Goal: Task Accomplishment & Management: Manage account settings

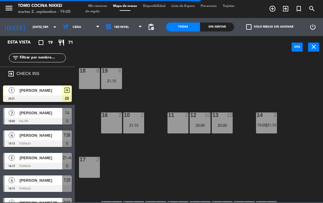
click at [40, 115] on span "[PERSON_NAME]" at bounding box center [40, 113] width 43 height 6
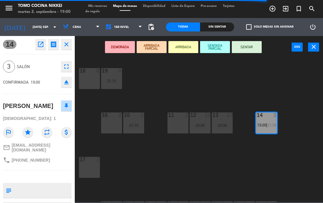
click at [213, 46] on button "SENTADA PARCIAL" at bounding box center [215, 47] width 30 height 12
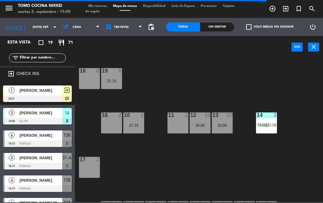
click at [218, 72] on div "18 8 19 6 21:15 16 2 10 2 21:15 11 2 12 10 20:00 13 10 20:00 14 3 19:00 | 21:15…" at bounding box center [200, 129] width 245 height 144
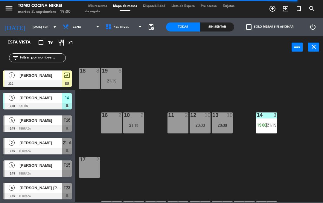
click at [56, 121] on span "[PERSON_NAME]" at bounding box center [40, 120] width 43 height 6
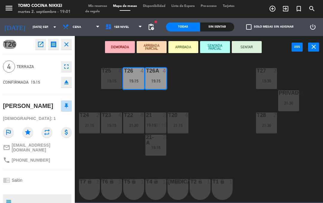
click at [216, 52] on button "SENTADA PARCIAL" at bounding box center [215, 47] width 30 height 12
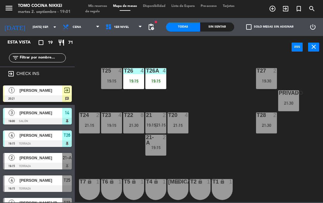
click at [227, 90] on div "T27 2 19:30 T25 4 19:15 T26A 4 19:15 T26 4 19:15 Privado 7 21:30 T24 2 21:15 T2…" at bounding box center [200, 129] width 245 height 144
click at [165, 83] on div "T26A 4 19:15" at bounding box center [155, 78] width 21 height 21
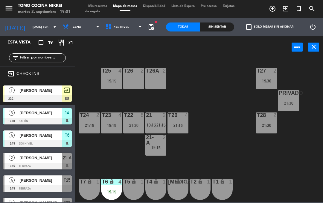
click at [247, 142] on div "T27 2 19:30 T25 4 19:15 T26A 2 T26 2 Privado 7 21:30 T24 2 21:15 T23 4 19:15 T2…" at bounding box center [200, 129] width 245 height 144
click at [242, 121] on div "T27 2 19:30 T25 4 19:15 T26A 3 19:00 T26 2 Privado 7 21:30 T24 2 21:15 T23 4 19…" at bounding box center [200, 129] width 245 height 144
click at [116, 191] on div "19:15" at bounding box center [111, 191] width 21 height 4
click at [244, 147] on div "T27 2 19:30 T25 4 19:15 T26A 3 19:00 T26 2 Privado 7 21:30 T24 2 21:15 T23 4 19…" at bounding box center [200, 129] width 245 height 144
click at [129, 33] on span "1er Nivel" at bounding box center [124, 26] width 43 height 13
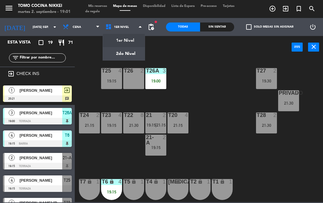
click at [128, 40] on ng-component "menu Tomo Cocina Nikkei martes 2. septiembre - 19:01 Mis reservas Mapa de mesas…" at bounding box center [161, 101] width 323 height 202
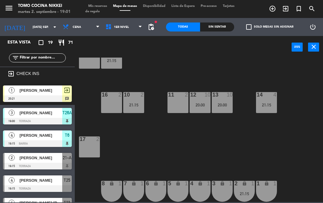
scroll to position [20, 0]
click at [251, 150] on div "18 8 19 6 21:15 16 2 10 2 21:15 11 2 12 10 20:00 13 10 20:00 14 4 21:15 17 2 7 …" at bounding box center [200, 129] width 245 height 144
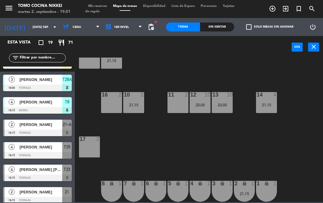
scroll to position [32, 0]
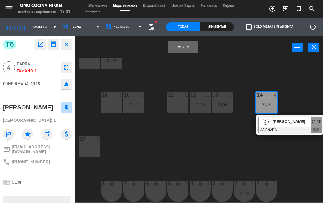
click at [278, 125] on div "[PERSON_NAME]" at bounding box center [291, 121] width 39 height 10
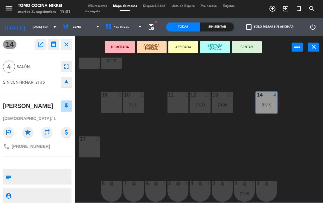
type textarea "Salon"
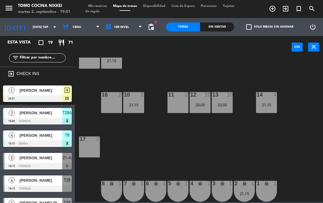
scroll to position [0, 0]
click at [249, 69] on div "18 8 19 6 21:15 16 2 10 2 21:15 11 2 12 10 20:00 13 10 20:00 14 4 21:15 17 2 7 …" at bounding box center [200, 129] width 245 height 144
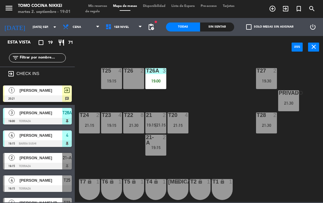
click at [61, 137] on span "[PERSON_NAME]" at bounding box center [40, 135] width 43 height 6
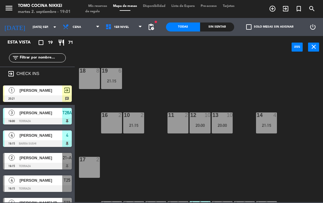
click at [30, 120] on div at bounding box center [37, 121] width 69 height 7
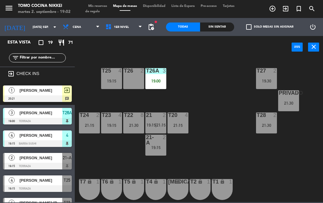
click at [160, 75] on div "T26A 3 19:00" at bounding box center [155, 78] width 21 height 21
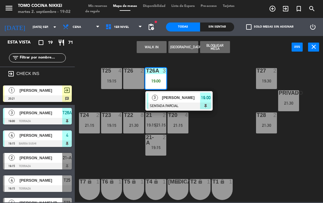
click at [188, 103] on div at bounding box center [179, 105] width 64 height 7
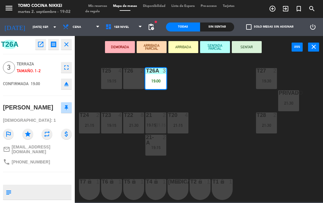
click at [251, 45] on button "SENTAR" at bounding box center [247, 47] width 30 height 12
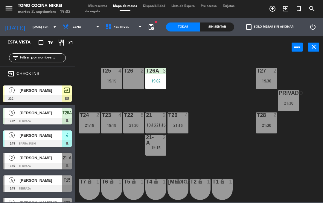
click at [205, 87] on div "T27 2 19:30 T25 4 19:15 T26A 3 19:02 T26 2 Privado 7 21:30 T24 2 21:15 T23 4 19…" at bounding box center [200, 129] width 245 height 144
click at [155, 83] on div "19:02" at bounding box center [155, 81] width 21 height 4
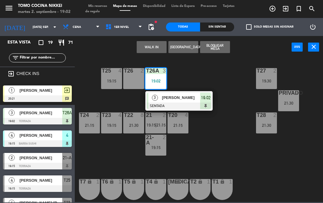
click at [185, 106] on div at bounding box center [179, 105] width 64 height 7
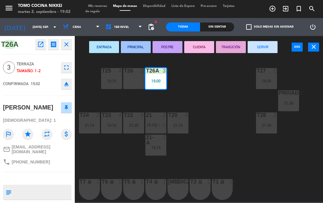
click at [135, 81] on div "T26 2" at bounding box center [133, 78] width 21 height 21
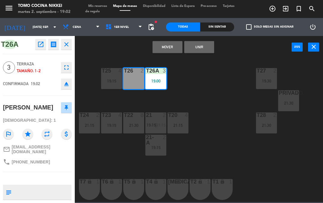
click at [208, 48] on button "Unir" at bounding box center [199, 47] width 30 height 12
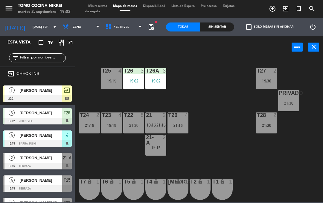
click at [210, 72] on div "T27 2 19:30 T25 4 19:15 T26A 3 19:02 T26 3 19:02 Privado 7 21:30 T24 2 21:15 T2…" at bounding box center [200, 129] width 245 height 144
click at [136, 31] on span "1er Nivel" at bounding box center [124, 26] width 43 height 13
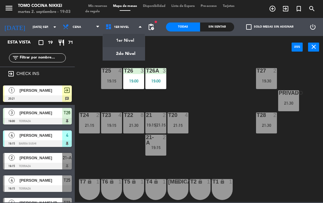
click at [133, 39] on ng-component "menu Tomo Cocina Nikkei martes 2. septiembre - 19:03 Mis reservas Mapa de mesas…" at bounding box center [161, 101] width 323 height 202
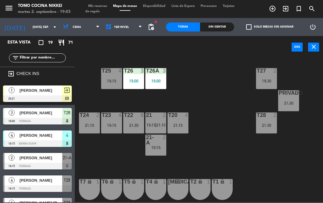
click at [120, 22] on span "1er Nivel" at bounding box center [124, 26] width 43 height 13
click at [129, 55] on ng-component "menu Tomo Cocina Nikkei martes 2. septiembre - 19:03 Mis reservas Mapa de mesas…" at bounding box center [161, 101] width 323 height 202
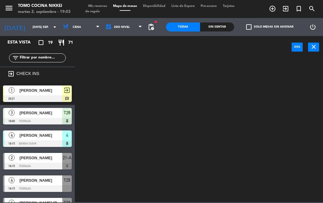
click at [123, 23] on span "2do Nivel" at bounding box center [124, 26] width 43 height 13
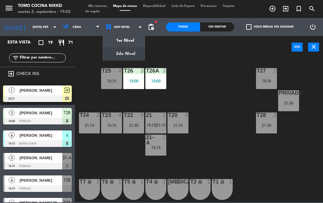
click at [131, 42] on ng-component "menu Tomo Cocina Nikkei martes 2. septiembre - 19:03 Mis reservas Mapa de mesas…" at bounding box center [161, 101] width 323 height 202
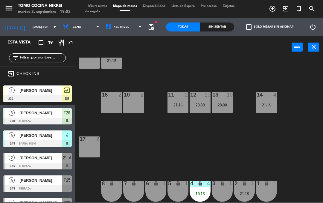
scroll to position [23, 0]
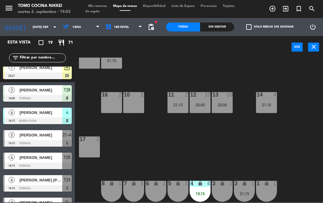
click at [167, 64] on div "18 8 19 6 21:15 16 2 10 2 11 2 21:15 12 10 20:00 13 10 20:00 14 4 21:15 17 2 7 …" at bounding box center [200, 129] width 245 height 144
click at [272, 106] on div "21:15" at bounding box center [266, 105] width 21 height 4
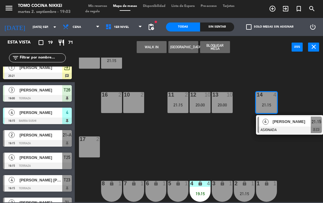
click at [295, 156] on div "18 8 19 6 21:15 16 2 10 2 11 2 21:15 12 10 20:00 13 10 20:00 14 4 21:15 4 [PERS…" at bounding box center [200, 129] width 245 height 144
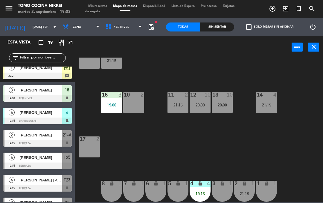
click at [204, 54] on div "power_input close" at bounding box center [183, 47] width 217 height 23
click at [113, 98] on div "16 3" at bounding box center [111, 95] width 21 height 6
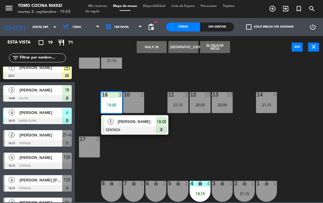
click at [138, 105] on div "10 2" at bounding box center [133, 102] width 21 height 21
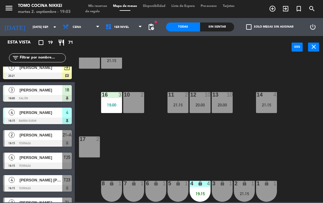
click at [213, 81] on div "18 8 19 6 21:15 16 3 19:00 10 2 11 2 21:15 12 10 20:00 13 10 20:00 14 4 21:15 1…" at bounding box center [200, 129] width 245 height 144
click at [114, 108] on div "16 3 19:00" at bounding box center [111, 102] width 21 height 21
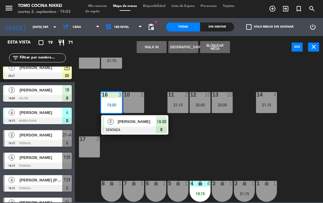
click at [144, 131] on div at bounding box center [135, 129] width 64 height 7
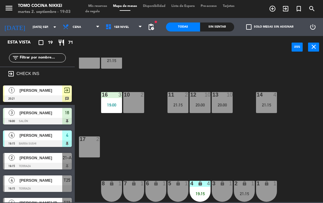
click at [186, 63] on div "18 8 19 6 21:15 16 3 19:00 10 2 11 2 21:15 12 10 20:00 13 10 20:00 14 4 21:15 1…" at bounding box center [200, 129] width 245 height 144
click at [147, 121] on div "18 8 19 6 21:15 16 3 19:00 10 2 11 2 21:15 12 10 20:00 13 10 20:00 14 4 21:15 1…" at bounding box center [200, 129] width 245 height 144
click at [116, 103] on div "19:00" at bounding box center [111, 105] width 21 height 4
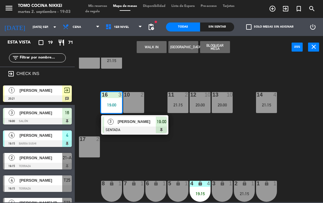
click at [140, 125] on div "[PERSON_NAME]" at bounding box center [136, 121] width 39 height 10
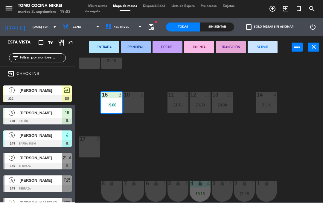
click at [133, 102] on div "10 2" at bounding box center [133, 102] width 21 height 21
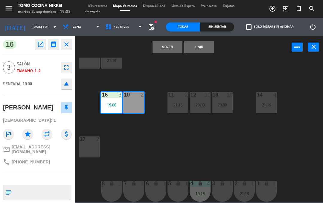
click at [211, 50] on button "Unir" at bounding box center [199, 47] width 30 height 12
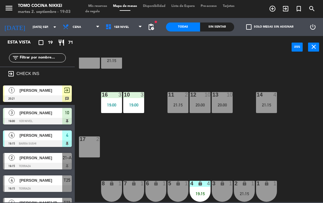
click at [263, 76] on div "18 8 19 6 21:15 16 3 19:00 10 3 19:00 11 2 21:15 12 10 20:00 13 10 20:00 14 4 2…" at bounding box center [200, 129] width 245 height 144
click at [254, 66] on div "18 8 19 6 21:15 16 3 19:00 10 3 19:00 11 2 21:15 12 10 20:00 13 10 20:00 14 4 2…" at bounding box center [200, 129] width 245 height 144
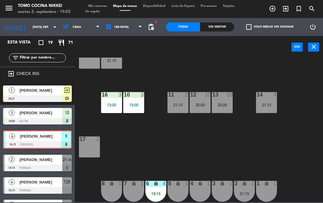
click at [243, 145] on div "18 8 19 6 21:15 16 3 19:00 10 3 19:00 11 2 21:15 12 10 20:00 13 10 20:00 14 4 2…" at bounding box center [200, 129] width 245 height 144
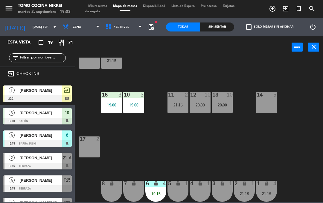
scroll to position [0, 0]
click at [303, 147] on div "18 8 19 6 21:15 16 3 19:00 10 3 19:00 11 2 21:15 12 10 20:00 13 10 20:00 14 5 1…" at bounding box center [200, 129] width 245 height 144
click at [275, 154] on div "18 8 19 6 21:15 16 3 19:00 10 3 19:00 11 2 21:15 12 10 20:00 13 10 20:00 14 5 1…" at bounding box center [200, 129] width 245 height 144
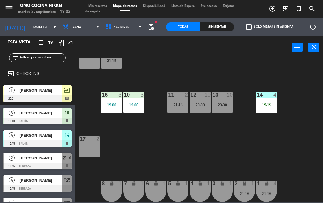
scroll to position [20, 0]
click at [275, 104] on div "19:15" at bounding box center [266, 105] width 21 height 4
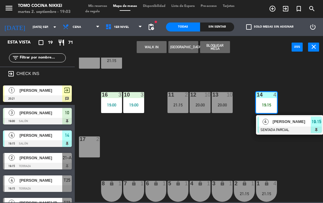
click at [286, 120] on span "[PERSON_NAME]" at bounding box center [292, 121] width 38 height 6
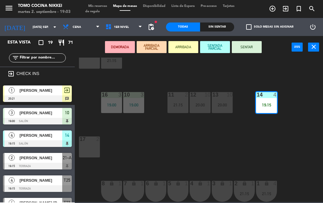
click at [248, 51] on button "SENTAR" at bounding box center [247, 47] width 30 height 12
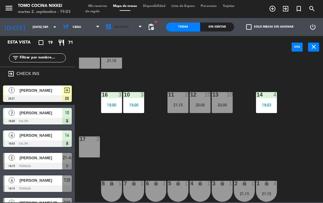
click at [136, 27] on span "1er Nivel" at bounding box center [124, 26] width 43 height 13
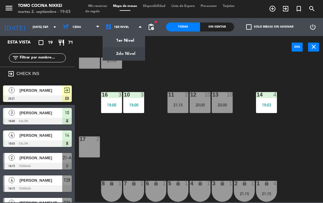
click at [137, 52] on ng-component "menu Tomo Cocina Nikkei martes 2. septiembre - 19:03 Mis reservas Mapa de mesas…" at bounding box center [161, 101] width 323 height 202
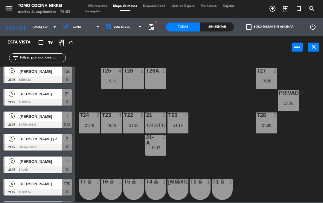
scroll to position [221, 0]
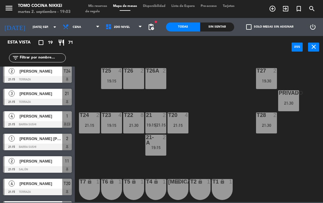
click at [212, 100] on div "T27 2 19:30 T25 4 19:15 T26A 2 T26 2 Privado 7 21:30 T24 2 21:15 T23 4 19:15 T2…" at bounding box center [200, 129] width 245 height 144
click at [292, 179] on div "T27 2 19:30 T25 4 19:15 T26A 4 21:15 T26 2 Privado 7 21:30 T24 2 21:15 T23 4 19…" at bounding box center [200, 129] width 245 height 144
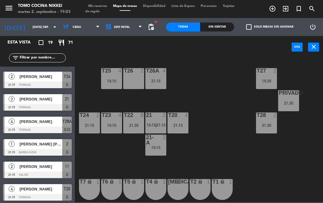
scroll to position [213, 0]
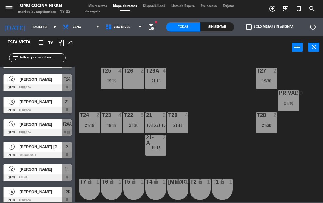
click at [163, 86] on div "T26A 4 21:15" at bounding box center [155, 78] width 21 height 21
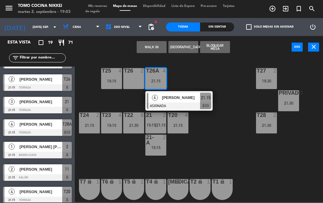
click at [197, 98] on span "[PERSON_NAME]" at bounding box center [181, 97] width 38 height 6
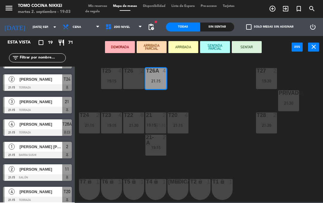
click at [139, 83] on div "T26 2" at bounding box center [133, 78] width 21 height 21
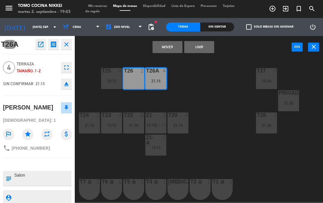
click at [204, 52] on button "Unir" at bounding box center [199, 47] width 30 height 12
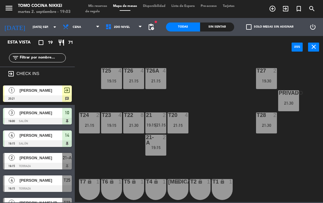
click at [218, 101] on div "T27 2 19:30 T25 4 19:15 T26A 4 21:15 T26 4 21:15 Privado 7 21:30 T24 2 21:15 T2…" at bounding box center [200, 129] width 245 height 144
click at [229, 30] on div "Sin sentar" at bounding box center [217, 26] width 34 height 9
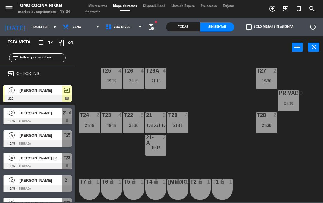
click at [53, 116] on div "[PERSON_NAME]" at bounding box center [40, 113] width 43 height 10
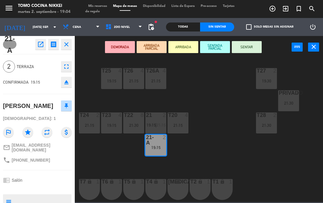
click at [251, 48] on button "SENTAR" at bounding box center [247, 47] width 30 height 12
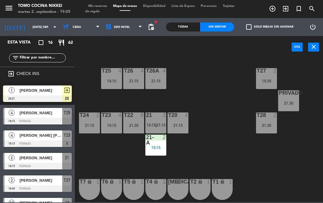
click at [43, 22] on input "[DATE] sep." at bounding box center [50, 26] width 41 height 9
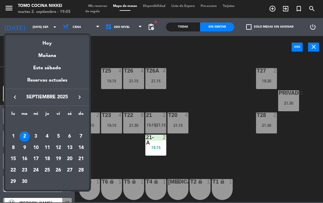
click at [61, 56] on div "Mañana" at bounding box center [47, 53] width 84 height 12
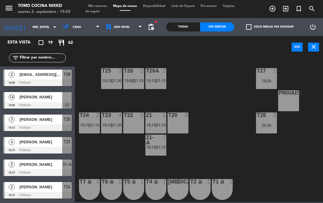
click at [148, 35] on div "fiber_manual_record pending_actions" at bounding box center [151, 27] width 12 height 18
click at [152, 35] on div "fiber_manual_record pending_actions" at bounding box center [151, 27] width 12 height 18
click at [151, 36] on div "fiber_manual_record pending_actions" at bounding box center [151, 27] width 12 height 18
click at [154, 27] on span "pending_actions" at bounding box center [151, 26] width 7 height 7
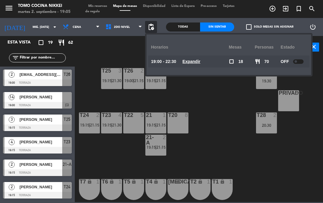
click at [214, 117] on div "T27 2 19:30 T25 3 19:15 | 21:30 T26A 2 19:15 | 21:15 T26 2 19:00 | 21:15 Privad…" at bounding box center [200, 129] width 245 height 144
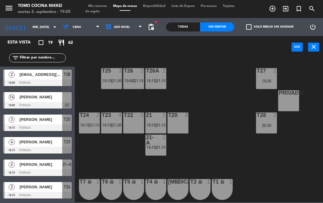
click at [118, 30] on span "2do Nivel" at bounding box center [124, 26] width 43 height 13
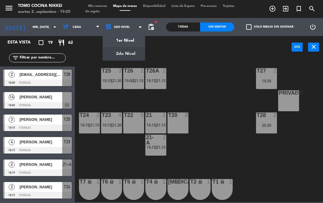
click at [116, 39] on ng-component "menu Tomo Cocina Nikkei martes 2. septiembre - 19:05 Mis reservas Mapa de mesas…" at bounding box center [161, 101] width 323 height 202
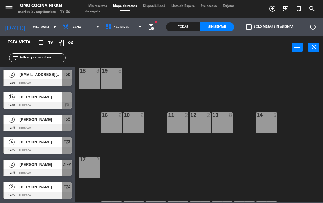
click at [36, 25] on input "mié. [DATE]" at bounding box center [50, 26] width 41 height 9
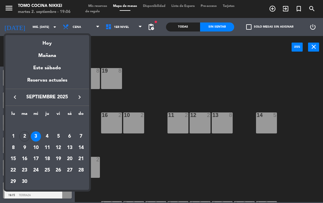
click at [47, 44] on div "Hoy" at bounding box center [47, 41] width 84 height 12
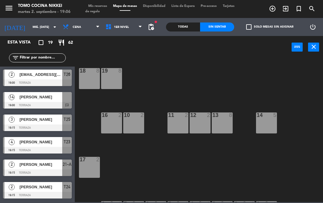
type input "[DATE] sep."
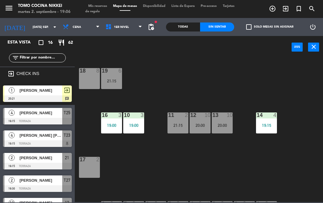
click at [293, 86] on div "18 8 19 6 21:15 16 3 19:00 10 3 19:00 11 2 21:15 12 10 20:00 13 10 20:00 14 4 1…" at bounding box center [200, 129] width 245 height 144
click at [143, 92] on div "18 8 19 6 21:15 16 3 19:00 10 3 19:00 11 2 21:15 12 10 20:00 13 10 20:00 14 4 1…" at bounding box center [200, 129] width 245 height 144
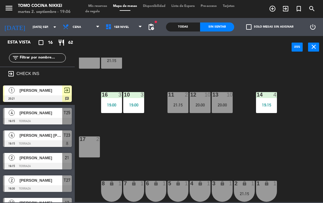
scroll to position [20, 0]
click at [111, 24] on span "1er Nivel" at bounding box center [124, 26] width 43 height 13
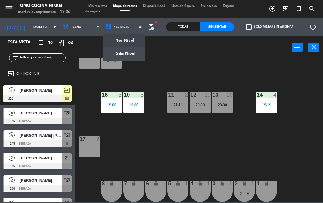
click at [134, 54] on ng-component "menu Tomo Cocina Nikkei martes 2. septiembre - 19:06 Mis reservas Mapa de mesas…" at bounding box center [161, 101] width 323 height 202
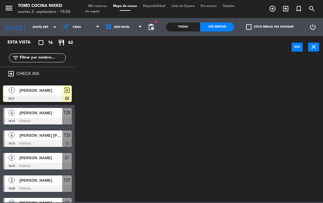
scroll to position [0, 0]
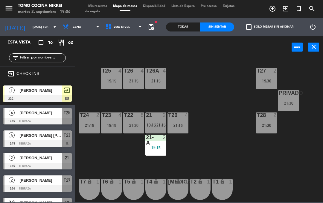
click at [135, 29] on span "2do Nivel" at bounding box center [124, 26] width 43 height 13
click at [133, 45] on ng-component "menu Tomo Cocina Nikkei martes 2. septiembre - 19:06 Mis reservas Mapa de mesas…" at bounding box center [161, 101] width 323 height 202
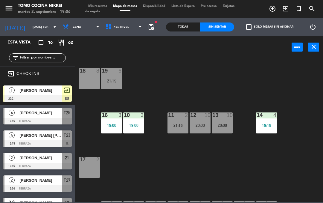
click at [266, 123] on div "19:15" at bounding box center [266, 125] width 21 height 4
click at [292, 83] on div "18 8 19 6 21:15 16 3 19:00 10 3 19:00 11 2 21:15 12 10 20:00 13 10 20:00 14 4 1…" at bounding box center [200, 129] width 245 height 144
click at [113, 33] on span "1er Nivel" at bounding box center [124, 26] width 43 height 13
click at [118, 55] on ng-component "menu Tomo Cocina Nikkei martes 2. septiembre - 19:06 Mis reservas Mapa de mesas…" at bounding box center [161, 101] width 323 height 202
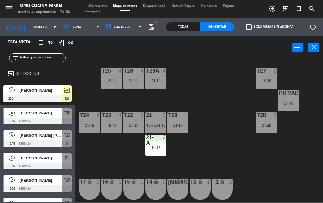
click at [232, 162] on div "T27 2 19:30 T25 4 19:15 T26A 4 21:15 T26 4 21:15 Privado 7 21:30 T24 2 21:15 T2…" at bounding box center [200, 129] width 245 height 144
click at [110, 33] on span "2do Nivel" at bounding box center [124, 26] width 43 height 13
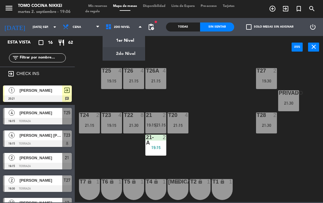
click at [111, 38] on ng-component "menu Tomo Cocina Nikkei martes 2. septiembre - 19:06 Mis reservas Mapa de mesas…" at bounding box center [161, 101] width 323 height 202
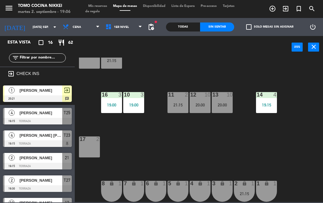
scroll to position [20, 0]
click at [220, 165] on div "18 8 19 6 21:15 16 3 19:00 10 3 19:00 11 2 21:15 12 10 20:00 13 10 20:00 14 4 1…" at bounding box center [200, 129] width 245 height 144
click at [275, 10] on icon "add_circle_outline" at bounding box center [272, 8] width 7 height 7
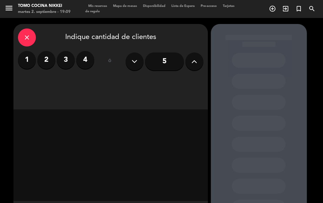
click at [26, 42] on div "close" at bounding box center [27, 37] width 18 height 18
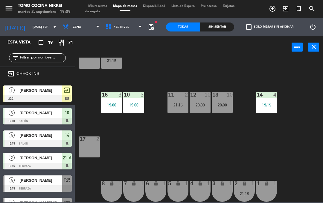
scroll to position [20, 0]
click at [224, 149] on div "18 8 19 6 21:15 16 3 19:00 10 3 19:00 11 2 21:15 12 10 20:00 13 10 20:00 14 4 1…" at bounding box center [200, 129] width 245 height 144
click at [87, 144] on div "17 2" at bounding box center [89, 146] width 21 height 21
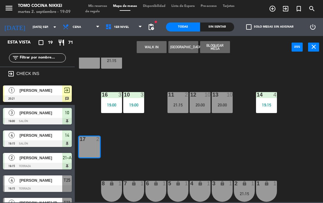
click at [153, 47] on button "WALK IN" at bounding box center [152, 47] width 30 height 12
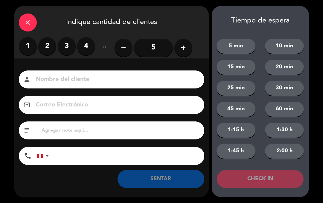
click at [45, 45] on label "2" at bounding box center [47, 46] width 18 height 18
click at [91, 74] on input at bounding box center [116, 79] width 162 height 10
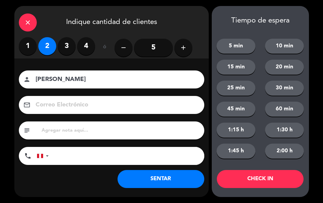
type input "[PERSON_NAME]"
click at [150, 126] on input "text" at bounding box center [120, 130] width 159 height 8
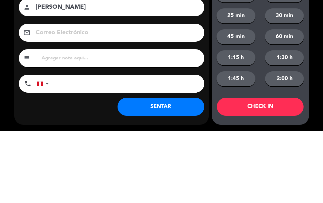
click at [159, 147] on input "tel" at bounding box center [130, 156] width 150 height 18
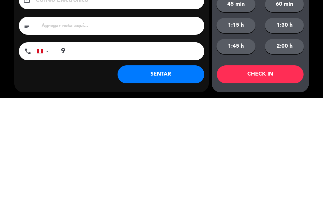
scroll to position [0, 0]
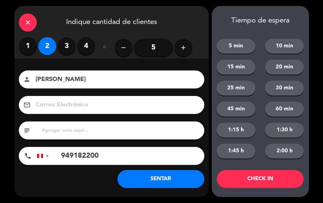
type input "949182200"
click at [158, 177] on button "SENTAR" at bounding box center [161, 179] width 87 height 18
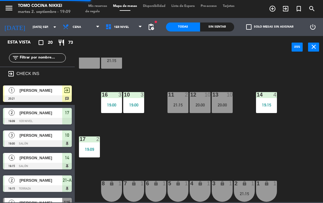
click at [219, 147] on div "18 8 19 6 21:15 16 3 19:00 10 3 19:00 11 2 21:15 12 10 20:00 13 10 20:00 14 4 1…" at bounding box center [200, 129] width 245 height 144
click at [109, 133] on div "18 8 19 6 21:15 16 3 19:00 10 3 19:00 11 2 21:15 12 10 20:00 13 10 20:00 14 4 1…" at bounding box center [200, 129] width 245 height 144
click at [128, 28] on span "1er Nivel" at bounding box center [124, 26] width 43 height 13
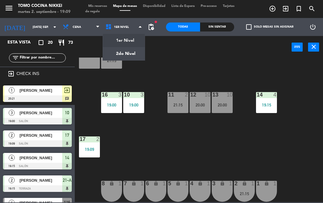
click at [127, 52] on ng-component "menu Tomo Cocina Nikkei martes 2. septiembre - 19:09 Mis reservas Mapa de mesas…" at bounding box center [161, 101] width 323 height 202
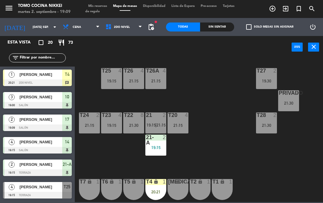
click at [212, 145] on div "T27 2 19:30 T25 4 19:15 T26A 4 21:15 T26 4 21:15 Privado 7 21:30 T24 2 21:15 T2…" at bounding box center [200, 129] width 245 height 144
click at [222, 93] on div "T27 2 19:30 T25 4 19:15 T26A 4 21:15 T26 4 21:15 Privado 7 21:30 T24 2 21:15 T2…" at bounding box center [200, 129] width 245 height 144
click at [129, 29] on span "2do Nivel" at bounding box center [124, 26] width 43 height 13
click at [130, 42] on ng-component "menu Tomo Cocina Nikkei martes 2. septiembre - 19:09 Mis reservas Mapa de mesas…" at bounding box center [161, 101] width 323 height 202
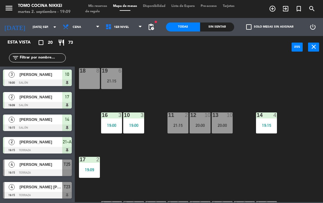
click at [135, 25] on span "1er Nivel" at bounding box center [124, 26] width 43 height 13
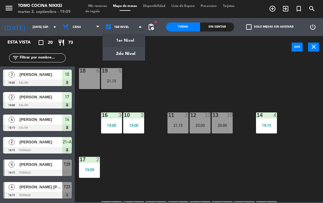
click at [141, 43] on ng-component "menu Tomo Cocina Nikkei martes 2. septiembre - 19:09 Mis reservas Mapa de mesas…" at bounding box center [161, 101] width 323 height 202
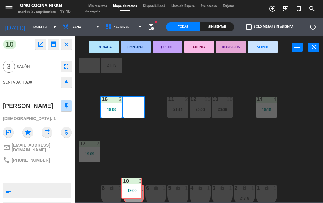
scroll to position [16, 0]
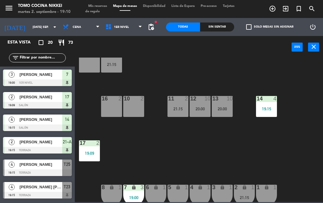
click at [173, 140] on div "18 8 19 6 21:15 16 2 10 2 11 2 21:15 12 10 20:00 13 10 20:00 14 4 19:15 17 2 19…" at bounding box center [200, 129] width 245 height 144
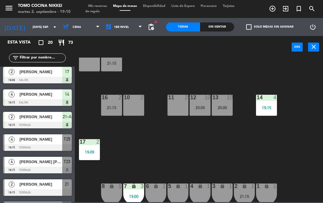
click at [168, 80] on div "18 8 19 6 21:15 16 2 21:15 10 2 11 2 12 10 20:00 13 10 20:00 14 4 19:15 17 2 19…" at bounding box center [200, 129] width 245 height 144
click at [162, 143] on div "18 8 19 6 21:15 16 2 21:15 10 2 11 2 12 10 20:00 13 10 20:00 14 4 19:15 17 2 19…" at bounding box center [200, 129] width 245 height 144
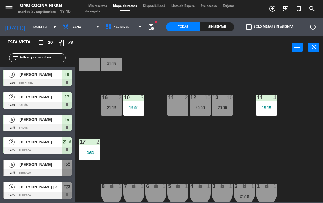
click at [189, 75] on div "18 8 19 6 21:15 16 2 21:15 10 3 19:00 11 2 12 10 20:00 13 10 20:00 14 4 19:15 1…" at bounding box center [200, 129] width 245 height 144
click at [133, 112] on div "10 3 19:00" at bounding box center [133, 105] width 21 height 21
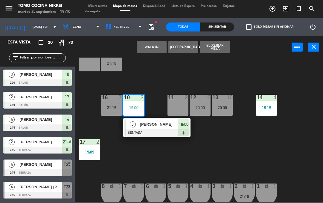
click at [153, 131] on div at bounding box center [157, 132] width 64 height 7
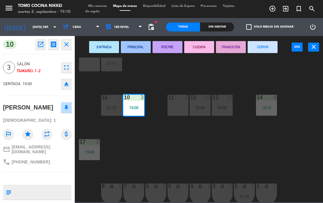
click at [176, 108] on div "11 2" at bounding box center [178, 105] width 21 height 21
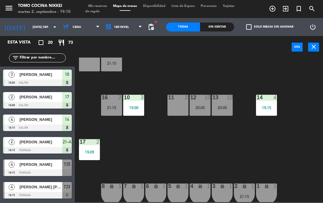
click at [169, 114] on div "11 2" at bounding box center [178, 105] width 21 height 21
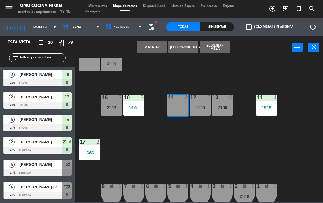
click at [222, 52] on button "Bloquear Mesa" at bounding box center [215, 47] width 30 height 12
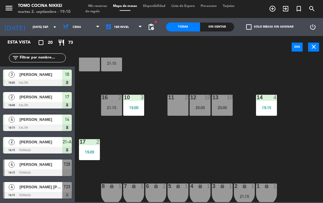
click at [226, 62] on div "18 8 19 6 21:15 16 2 21:15 10 3 19:00 11 2 12 10 20:00 13 10 20:00 14 4 19:15 1…" at bounding box center [200, 129] width 245 height 144
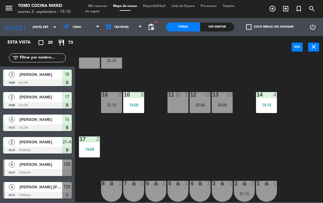
scroll to position [20, 0]
click at [137, 31] on span "1er Nivel" at bounding box center [124, 26] width 43 height 13
click at [131, 55] on ng-component "menu Tomo Cocina Nikkei martes 2. septiembre - 19:10 Mis reservas Mapa de mesas…" at bounding box center [161, 101] width 323 height 202
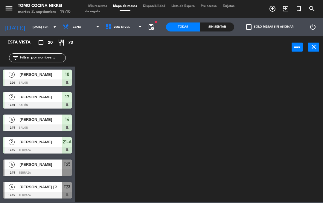
scroll to position [0, 0]
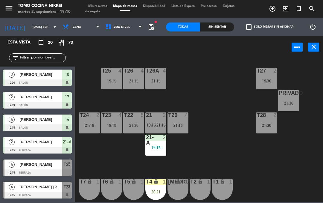
click at [148, 127] on span "19:15" at bounding box center [151, 124] width 9 height 5
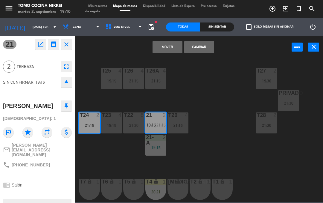
click at [171, 47] on button "Mover" at bounding box center [168, 47] width 30 height 12
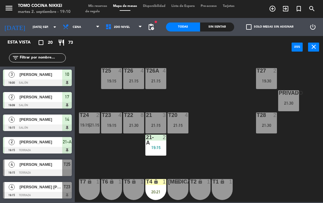
click at [193, 77] on div "T27 2 19:30 T25 4 19:15 T26A 4 21:15 T26 4 21:15 Privado 7 21:30 T24 2 19:15 | …" at bounding box center [200, 129] width 245 height 144
click at [235, 86] on div "T27 2 19:30 T25 4 19:15 T26A 4 21:15 T26 4 21:15 Privado 7 21:30 T24 2 19:15 | …" at bounding box center [200, 129] width 245 height 144
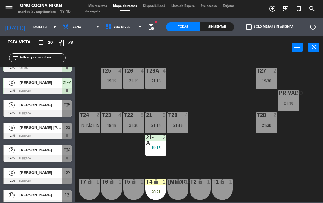
scroll to position [67, 0]
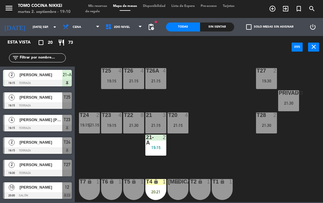
click at [29, 148] on div at bounding box center [37, 150] width 69 height 7
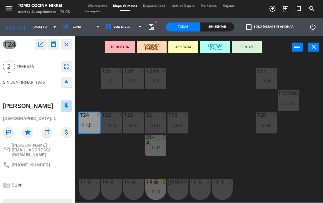
click at [251, 45] on button "SENTAR" at bounding box center [247, 47] width 30 height 12
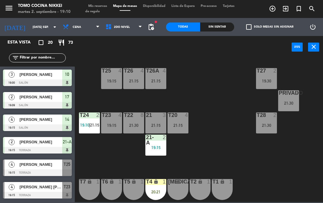
click at [219, 107] on div "T27 2 19:30 T25 4 19:15 T26A 4 21:15 T26 4 21:15 Privado 7 21:30 T24 2 19:10 | …" at bounding box center [200, 129] width 245 height 144
click at [93, 127] on span "21:15" at bounding box center [94, 124] width 9 height 5
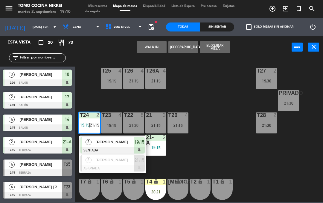
scroll to position [0, 4]
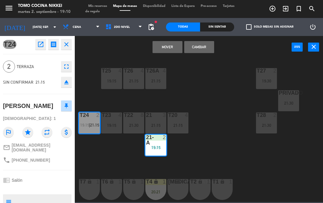
click at [173, 52] on button "Mover" at bounding box center [168, 47] width 30 height 12
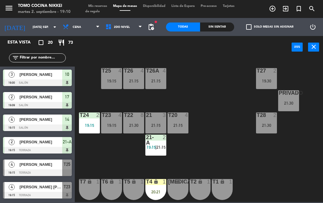
click at [243, 175] on div "T27 2 19:30 T25 4 19:15 T26A 4 21:15 T26 4 21:15 Privado 7 21:30 T24 2 19:15 T2…" at bounding box center [200, 129] width 245 height 144
click at [261, 174] on div "T27 2 19:30 T25 4 19:15 T26A 4 21:15 T26 4 21:15 Privado 7 21:30 T24 2 19:15 T2…" at bounding box center [200, 129] width 245 height 144
click at [265, 175] on div "T27 2 19:30 T25 4 19:15 T26A 4 21:15 T26 4 21:15 Privado 7 21:30 T24 2 19:15 T2…" at bounding box center [200, 129] width 245 height 144
click at [274, 172] on div "T27 2 19:30 T25 4 19:15 T26A 4 21:15 T26 4 21:15 Privado 7 21:30 T24 2 19:15 T2…" at bounding box center [200, 129] width 245 height 144
click at [219, 22] on div "Sin sentar" at bounding box center [217, 26] width 34 height 9
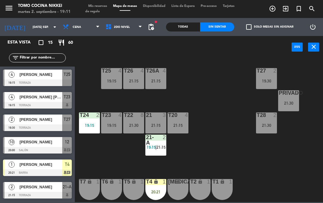
click at [30, 28] on input "[DATE] sep." at bounding box center [50, 26] width 41 height 9
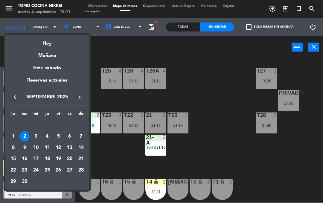
click at [52, 56] on div "Mañana" at bounding box center [47, 53] width 84 height 12
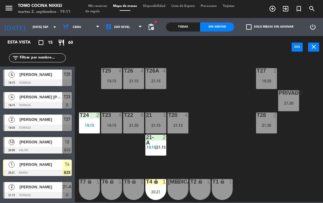
type input "mié. [DATE]"
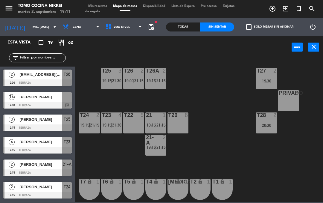
click at [267, 10] on span "add_circle_outline" at bounding box center [272, 9] width 13 height 10
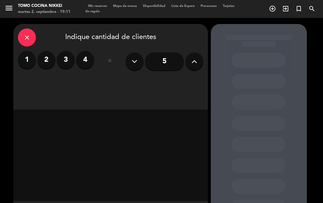
click at [50, 57] on label "2" at bounding box center [46, 60] width 18 height 18
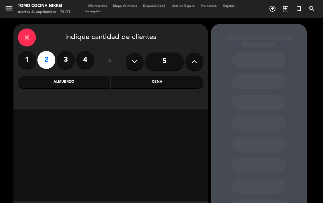
click at [165, 85] on div "Cena" at bounding box center [157, 82] width 92 height 12
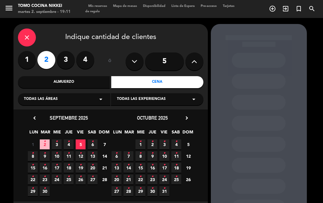
click at [59, 146] on span "3 •" at bounding box center [57, 144] width 10 height 10
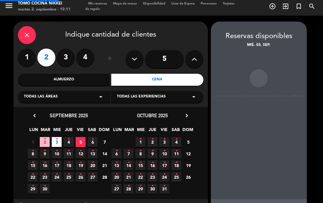
scroll to position [22, 0]
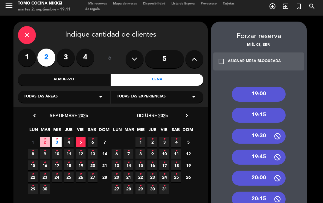
click at [271, 87] on div "19:00" at bounding box center [259, 94] width 54 height 15
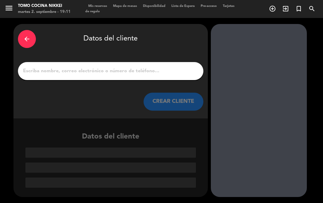
click at [57, 67] on input "1" at bounding box center [110, 71] width 177 height 8
type input "D"
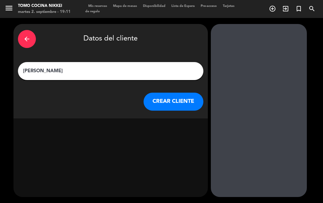
type input "[PERSON_NAME]"
click at [185, 93] on button "CREAR CLIENTE" at bounding box center [174, 102] width 60 height 18
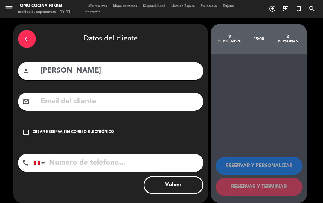
click at [28, 128] on icon "check_box_outline_blank" at bounding box center [25, 131] width 7 height 7
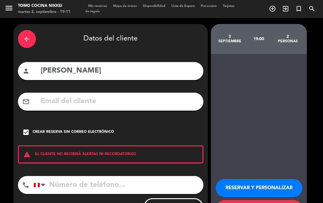
click at [22, 128] on icon "check_box" at bounding box center [25, 131] width 7 height 7
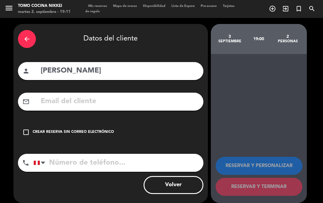
click at [51, 95] on input "text" at bounding box center [119, 101] width 159 height 12
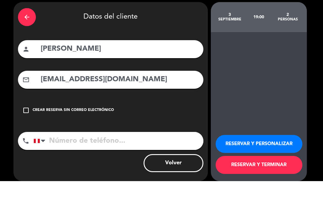
scroll to position [28, 0]
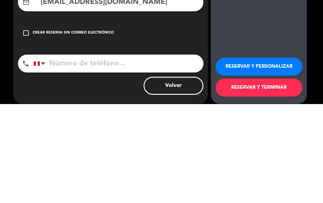
type input "[EMAIL_ADDRESS][DOMAIN_NAME]"
click at [178, 154] on input "tel" at bounding box center [119, 163] width 170 height 18
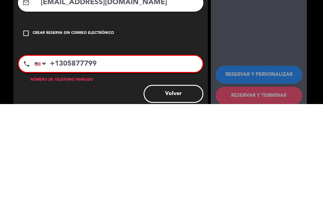
click at [86, 154] on input "+1305877799" at bounding box center [118, 162] width 168 height 16
click at [98, 176] on div "Número de teléfono inválido" at bounding box center [111, 179] width 186 height 6
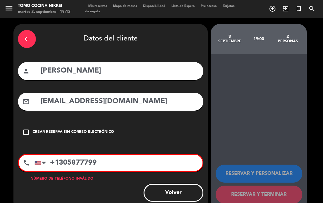
click at [105, 154] on input "+1305877799" at bounding box center [118, 162] width 168 height 16
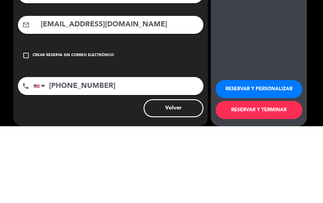
type input "[PHONE_NUMBER]"
click at [297, 178] on button "RESERVAR Y TERMINAR" at bounding box center [259, 187] width 87 height 18
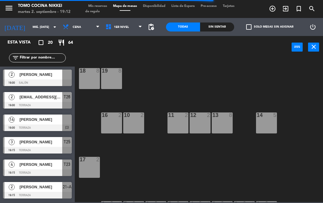
click at [42, 22] on input "mié. [DATE]" at bounding box center [50, 26] width 41 height 9
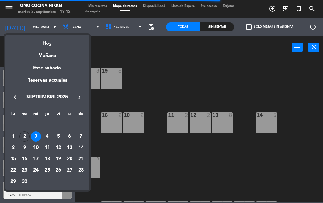
click at [54, 42] on div "Hoy" at bounding box center [47, 41] width 84 height 12
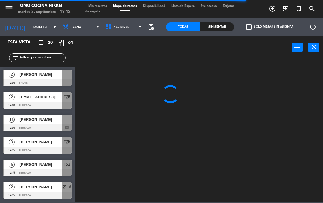
click at [127, 29] on span "1er Nivel" at bounding box center [124, 26] width 43 height 13
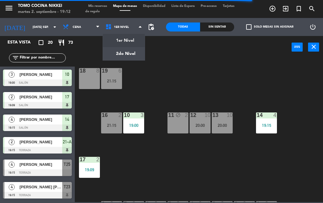
click at [135, 54] on ng-component "menu Tomo Cocina Nikkei martes 2. septiembre - 19:12 Mis reservas Mapa de mesas…" at bounding box center [161, 101] width 323 height 202
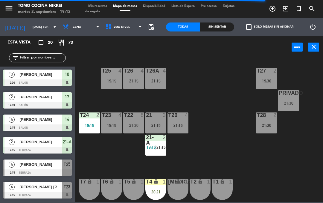
click at [90, 124] on div "19:15" at bounding box center [89, 125] width 21 height 4
click at [239, 157] on div "T27 2 19:30 T25 4 19:15 T26A 4 21:15 T26 4 21:15 Privado 7 21:30 T24 2 19:15 T2…" at bounding box center [200, 129] width 245 height 144
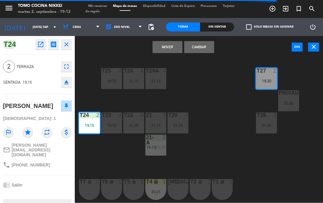
click at [201, 47] on button "Cambiar" at bounding box center [199, 47] width 30 height 12
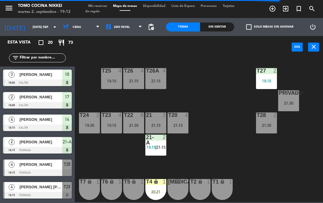
click at [257, 151] on div "T27 2 19:15 T25 4 19:15 T26A 4 21:15 T26 4 21:15 Privado 7 21:30 T24 2 19:30 T2…" at bounding box center [200, 129] width 245 height 144
click at [249, 165] on div "T27 2 19:15 T25 4 19:15 T26A 4 21:15 T26 4 21:15 Privado 7 21:30 T24 2 19:30 T2…" at bounding box center [200, 129] width 245 height 144
click at [291, 105] on div "21:30" at bounding box center [288, 103] width 21 height 4
click at [274, 155] on div "T27 2 19:15 T25 4 19:15 T26A 4 21:15 T26 4 21:15 Privado 7 21:30 T24 2 19:30 T2…" at bounding box center [200, 129] width 245 height 144
click at [222, 31] on div "Sin sentar" at bounding box center [217, 26] width 34 height 9
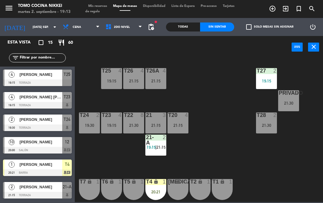
click at [40, 31] on input "[DATE] sep." at bounding box center [50, 26] width 41 height 9
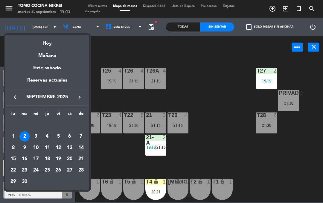
click at [62, 58] on div "Mañana" at bounding box center [47, 53] width 84 height 12
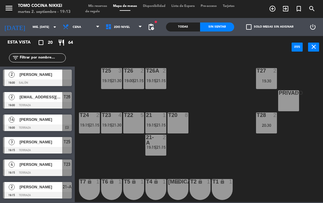
click at [53, 75] on span "[PERSON_NAME]" at bounding box center [40, 74] width 43 height 6
click at [34, 26] on input "mié. [DATE]" at bounding box center [50, 26] width 41 height 9
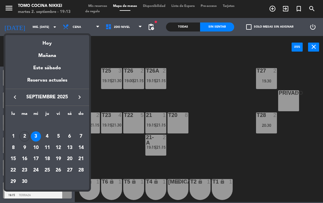
click at [48, 41] on div "Hoy" at bounding box center [47, 41] width 84 height 12
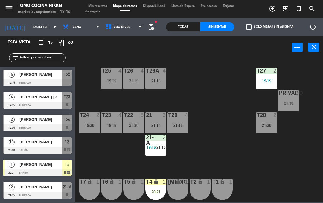
click at [86, 69] on div "T27 2 19:15 T25 4 19:15 T26A 4 21:15 T26 4 21:15 Privado 7 21:30 T24 2 19:30 T2…" at bounding box center [200, 129] width 245 height 144
click at [52, 42] on span "15" at bounding box center [50, 42] width 5 height 7
click at [45, 23] on input "[DATE] sep." at bounding box center [50, 26] width 41 height 9
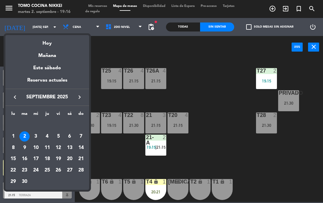
click at [54, 48] on div "Mañana" at bounding box center [47, 53] width 84 height 12
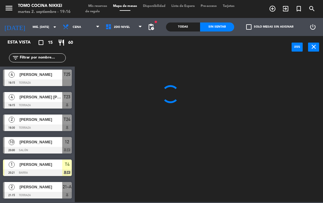
click at [51, 28] on icon "arrow_drop_down" at bounding box center [54, 26] width 7 height 7
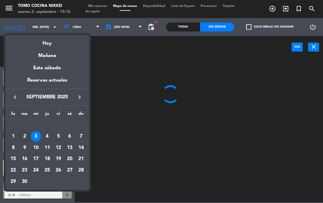
click at [51, 40] on div "Hoy" at bounding box center [47, 41] width 84 height 12
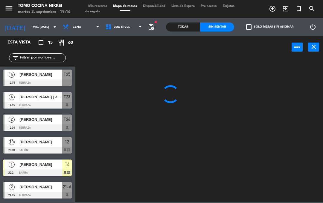
type input "[DATE] sep."
click at [49, 40] on span "15" at bounding box center [50, 42] width 5 height 7
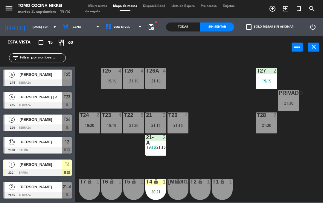
click at [51, 27] on icon "arrow_drop_down" at bounding box center [54, 26] width 7 height 7
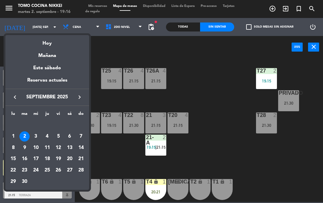
click at [51, 43] on div "Hoy" at bounding box center [47, 41] width 84 height 12
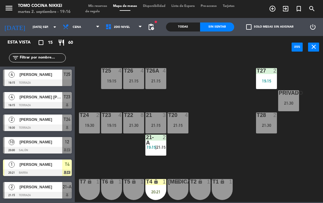
click at [42, 29] on input "[DATE] sep." at bounding box center [50, 26] width 41 height 9
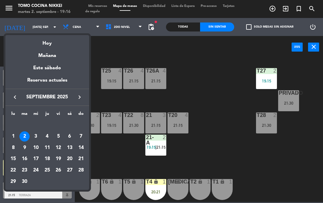
click at [117, 48] on div at bounding box center [161, 101] width 323 height 203
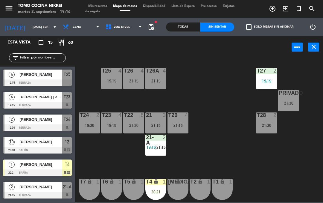
click at [112, 55] on div "power_input close" at bounding box center [183, 47] width 217 height 23
click at [60, 32] on span "Cena" at bounding box center [81, 26] width 43 height 13
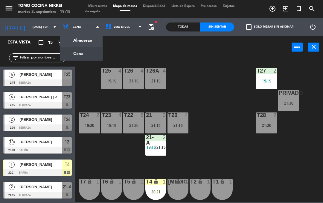
click at [42, 23] on input "[DATE] sep." at bounding box center [50, 26] width 41 height 9
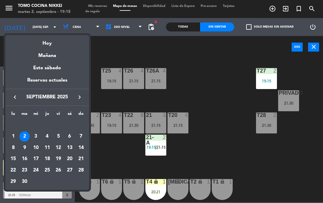
click at [58, 40] on div "Hoy" at bounding box center [47, 41] width 84 height 12
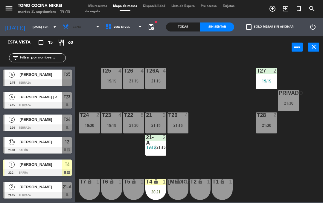
click at [60, 23] on span "Cena" at bounding box center [81, 26] width 43 height 13
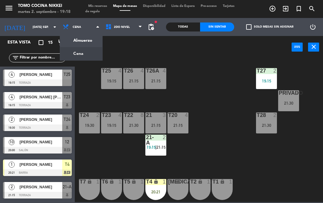
click at [113, 52] on div "power_input close" at bounding box center [183, 47] width 217 height 23
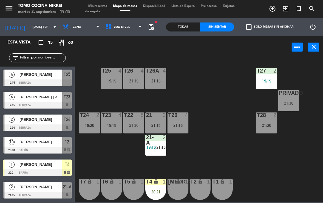
click at [41, 28] on input "[DATE] sep." at bounding box center [50, 26] width 41 height 9
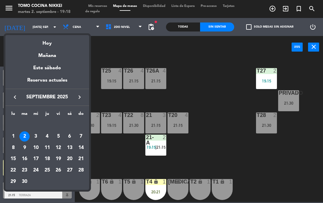
click at [62, 41] on div "Hoy" at bounding box center [47, 41] width 84 height 12
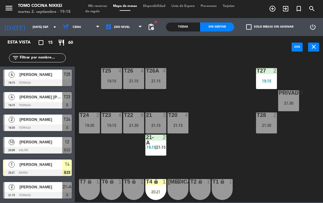
click at [110, 57] on div "T27 2 19:15 T25 4 19:15 T26A 4 21:15 T26 4 21:15 Privado 7 21:30 T24 2 19:30 T2…" at bounding box center [200, 129] width 245 height 144
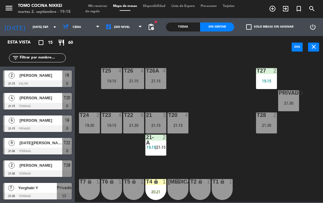
click at [95, 68] on div "T27 2 19:15 T25 4 19:15 T26A 4 21:15 T26 4 21:15 Privado 7 21:30 T24 2 19:30 T2…" at bounding box center [200, 129] width 245 height 144
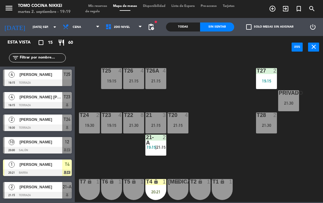
click at [207, 100] on div "T27 2 19:15 T25 4 19:15 T26A 4 21:15 T26 4 21:15 Privado 7 21:30 T24 2 19:30 T2…" at bounding box center [200, 129] width 245 height 144
click at [21, 82] on div at bounding box center [37, 82] width 69 height 7
click at [139, 82] on div "21:15" at bounding box center [133, 81] width 21 height 4
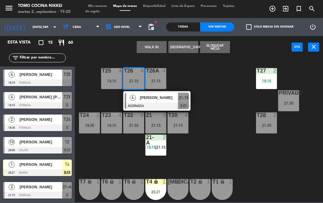
click at [110, 79] on div "19:15" at bounding box center [111, 81] width 21 height 4
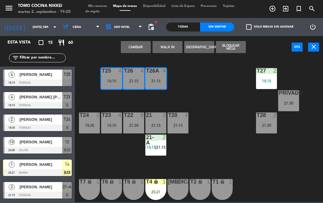
click at [141, 46] on button "Cambiar" at bounding box center [136, 47] width 30 height 12
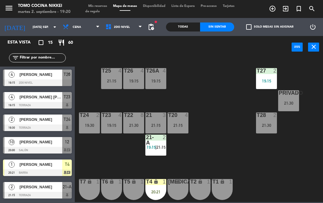
click at [196, 70] on div "T27 2 19:15 T25 4 21:15 T26A 4 19:15 T26 4 19:15 Privado 7 21:30 T24 2 19:30 T2…" at bounding box center [200, 129] width 245 height 144
click at [113, 76] on div "T25 4 21:15" at bounding box center [111, 78] width 21 height 21
click at [212, 78] on div "T27 2 19:15 T25 4 21:15 T26A 4 19:15 T26 4 19:15 Privado 7 21:30 T24 2 19:30 T2…" at bounding box center [200, 129] width 245 height 144
click at [133, 75] on div "T26 4 19:15" at bounding box center [133, 78] width 21 height 21
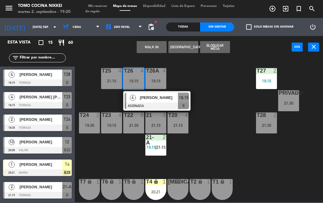
click at [160, 101] on span "[PERSON_NAME]" at bounding box center [159, 97] width 38 height 6
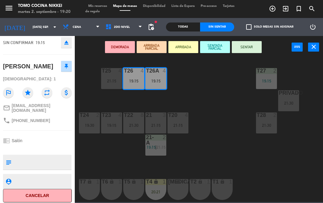
scroll to position [39, 0]
click at [222, 45] on button "SENTADA PARCIAL" at bounding box center [215, 47] width 30 height 12
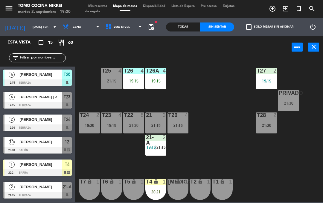
click at [219, 98] on div "T27 2 19:15 T25 4 21:15 T26A 4 19:15 T26 4 19:15 Privado 7 21:30 T24 2 19:30 T2…" at bounding box center [200, 129] width 245 height 144
click at [118, 31] on span "2do Nivel" at bounding box center [124, 26] width 43 height 13
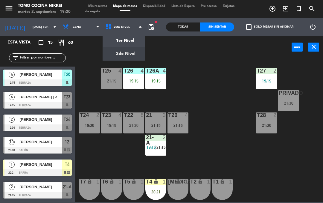
click at [129, 34] on ul "1er Nivel 2do Nivel" at bounding box center [124, 47] width 43 height 27
click at [129, 37] on ng-component "menu Tomo Cocina Nikkei martes 2. septiembre - 19:20 Mis reservas Mapa de mesas…" at bounding box center [161, 101] width 323 height 202
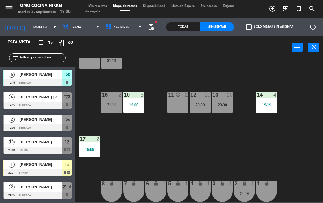
scroll to position [20, 0]
click at [136, 108] on div "10 3 19:00" at bounding box center [133, 102] width 21 height 21
click at [167, 164] on div "18 8 19 6 21:15 16 2 21:15 10 3 19:00 11 block 2 12 10 20:00 13 10 20:00 14 4 1…" at bounding box center [200, 129] width 245 height 144
click at [267, 198] on div "1 lock 1" at bounding box center [266, 191] width 21 height 21
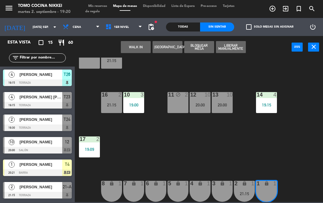
click at [287, 154] on div "18 8 19 6 21:15 16 2 21:15 10 3 19:00 11 block 2 12 10 20:00 13 10 20:00 14 4 1…" at bounding box center [200, 129] width 245 height 144
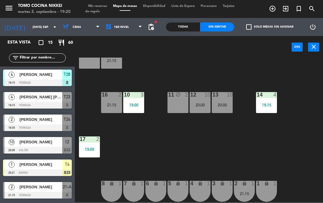
click at [222, 192] on div "3 lock 1" at bounding box center [222, 191] width 21 height 21
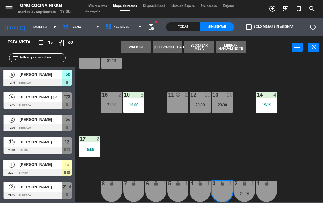
click at [200, 190] on div "4 lock 1" at bounding box center [200, 191] width 21 height 21
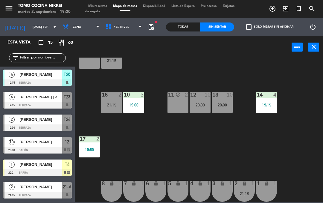
click at [269, 160] on div "18 8 19 6 21:15 16 2 21:15 10 3 19:00 11 block 2 12 10 20:00 13 10 20:00 14 4 1…" at bounding box center [200, 129] width 245 height 144
click at [225, 191] on div "3 lock 1" at bounding box center [222, 191] width 21 height 21
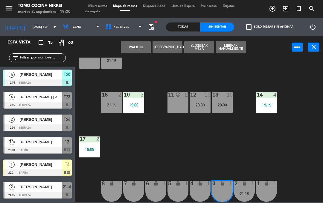
click at [195, 191] on div "4 lock 1" at bounding box center [200, 191] width 21 height 21
click at [130, 45] on button "WALK IN" at bounding box center [136, 47] width 30 height 12
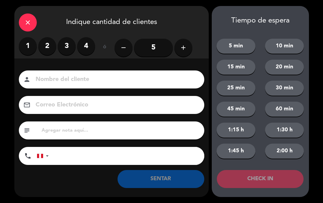
click at [44, 47] on label "2" at bounding box center [47, 46] width 18 height 18
click at [58, 74] on input at bounding box center [116, 79] width 162 height 10
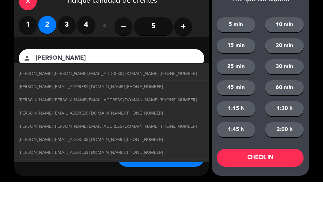
scroll to position [74, 0]
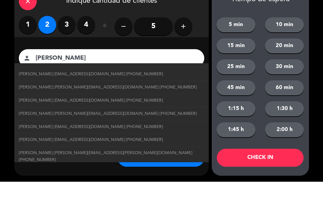
type input "[PERSON_NAME]"
click at [207, 58] on div "Nombre del cliente person [PERSON_NAME] [PERSON_NAME] [PERSON_NAME][EMAIL_ADDRE…" at bounding box center [111, 127] width 195 height 138
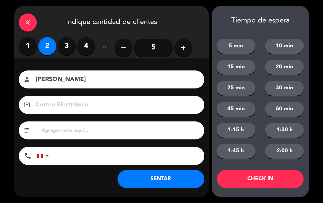
click at [142, 157] on input "tel" at bounding box center [130, 156] width 150 height 18
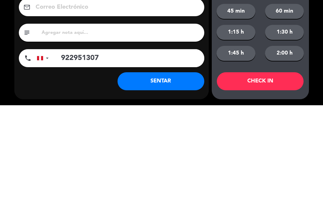
type input "922951307"
click at [160, 170] on button "SENTAR" at bounding box center [161, 179] width 87 height 18
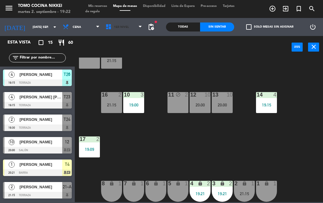
click at [120, 33] on span "1er Nivel" at bounding box center [124, 26] width 43 height 13
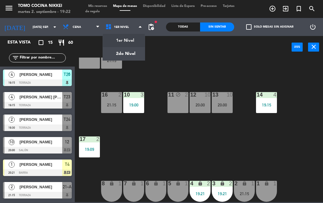
click at [124, 52] on ng-component "menu Tomo Cocina Nikkei martes 2. septiembre - 19:22 Mis reservas Mapa de mesas…" at bounding box center [161, 101] width 323 height 202
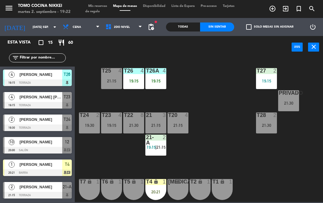
click at [132, 127] on div "21:30" at bounding box center [133, 125] width 21 height 4
click at [264, 179] on div "T27 2 19:15 T25 4 21:15 T26A 4 19:15 T26 4 19:15 Privado 7 21:30 T24 2 19:30 T2…" at bounding box center [200, 129] width 245 height 144
click at [269, 173] on div "T27 2 19:15 T25 4 21:15 T26A 4 19:15 T26 4 19:15 Privado 7 21:30 T24 2 19:30 T2…" at bounding box center [200, 129] width 245 height 144
click at [184, 113] on div "4" at bounding box center [188, 114] width 10 height 5
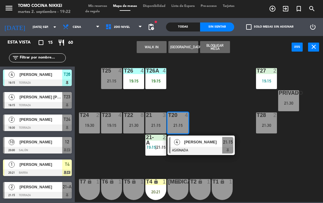
click at [149, 41] on button "WALK IN" at bounding box center [152, 47] width 30 height 12
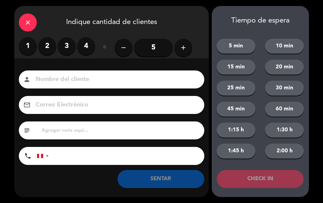
click at [148, 47] on input "5" at bounding box center [153, 48] width 39 height 18
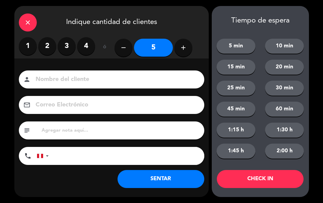
click at [80, 84] on input at bounding box center [116, 79] width 162 height 10
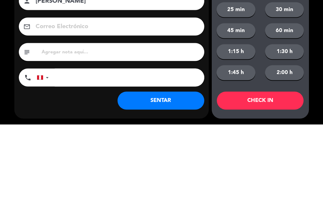
type input "[PERSON_NAME]"
click at [178, 147] on input "tel" at bounding box center [130, 156] width 150 height 18
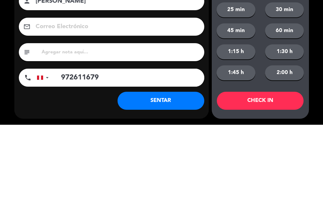
type input "972611679"
click at [190, 170] on button "SENTAR" at bounding box center [161, 179] width 87 height 18
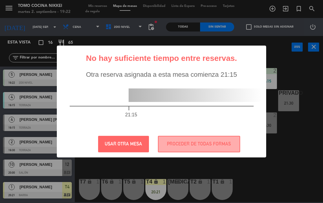
click at [193, 144] on button "PROCEDER DE TODAS FORMAS" at bounding box center [199, 144] width 82 height 16
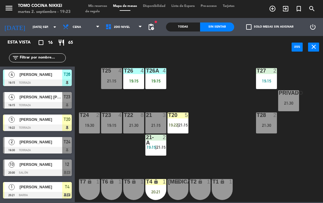
click at [178, 130] on div "T20 5 19:22 | 21:15" at bounding box center [178, 122] width 21 height 21
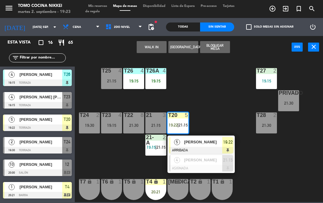
click at [213, 143] on span "[PERSON_NAME]" at bounding box center [203, 142] width 38 height 6
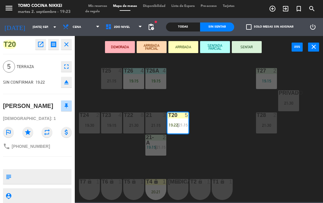
click at [252, 51] on button "SENTAR" at bounding box center [247, 47] width 30 height 12
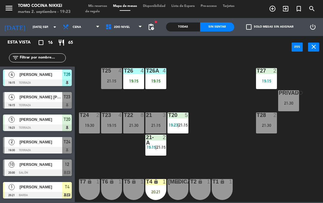
click at [221, 160] on div "T27 2 19:15 T25 4 21:15 T26A 4 19:15 T26 4 19:15 Privado 7 21:30 T24 2 19:30 T2…" at bounding box center [200, 129] width 245 height 144
click at [217, 164] on div "T27 2 19:15 T25 4 21:15 T26A 4 19:15 T26 4 19:15 Privado 7 21:30 T24 2 19:30 T2…" at bounding box center [200, 129] width 245 height 144
click at [274, 191] on div "T27 2 19:15 T25 4 21:15 T26A 4 19:15 T26 4 19:15 Privado 7 21:30 T24 2 19:30 T2…" at bounding box center [200, 129] width 245 height 144
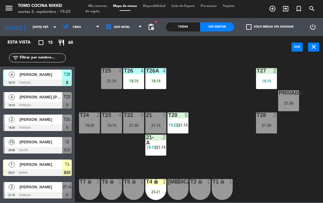
click at [263, 155] on div "T27 2 19:15 T25 4 21:15 T26A 4 19:15 T26 4 19:15 Privado 7 21:30 T24 2 19:30 T2…" at bounding box center [200, 129] width 245 height 144
click at [259, 162] on div "T27 2 19:15 T25 4 21:15 T26A 4 19:15 T26 4 19:15 Privado 7 21:30 T24 2 19:30 T2…" at bounding box center [200, 129] width 245 height 144
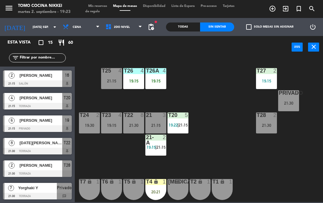
click at [89, 121] on div "T24 2 19:30" at bounding box center [89, 122] width 21 height 21
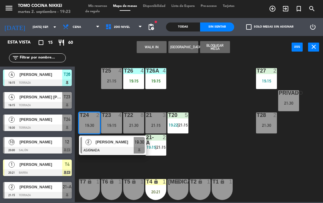
click at [235, 160] on div "T27 2 19:15 T25 4 21:15 T26A 4 19:15 T26 4 19:15 Privado 7 21:30 T24 2 19:30 2 …" at bounding box center [200, 129] width 245 height 144
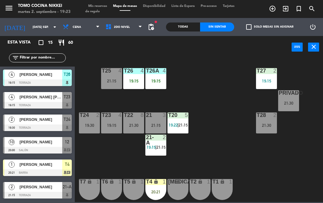
click at [294, 107] on div "Privado 7 21:30" at bounding box center [288, 100] width 21 height 21
click at [292, 162] on div "T27 2 19:15 T25 4 21:15 T26A 4 19:15 T26 4 19:15 Privado 7 21:30 T24 2 19:30 T2…" at bounding box center [200, 129] width 245 height 144
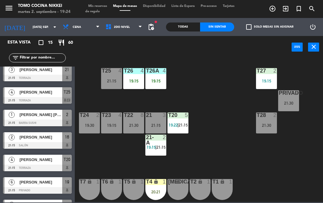
scroll to position [139, 0]
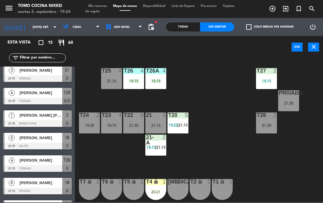
click at [166, 78] on div "T26A 4 19:15" at bounding box center [155, 78] width 21 height 21
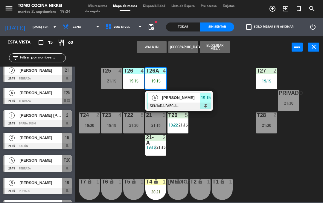
click at [237, 142] on div "T27 2 19:15 T25 4 21:15 T26A 4 19:15 4 [PERSON_NAME] SENTADA PARCIAL 19:15 T26 …" at bounding box center [200, 129] width 245 height 144
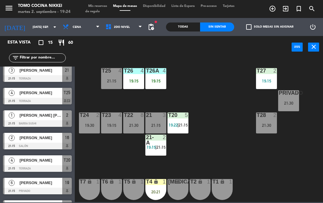
click at [275, 165] on div "T27 2 19:15 T25 4 21:15 T26A 4 19:15 T26 4 19:15 Privado 7 21:30 T24 2 19:30 T2…" at bounding box center [200, 129] width 245 height 144
click at [104, 83] on div "T25 4 21:15" at bounding box center [111, 78] width 21 height 21
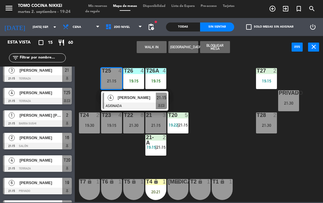
click at [137, 104] on div at bounding box center [135, 105] width 64 height 7
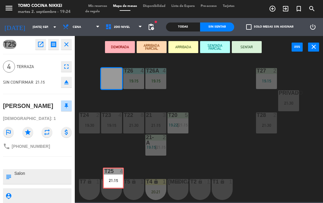
scroll to position [0, 0]
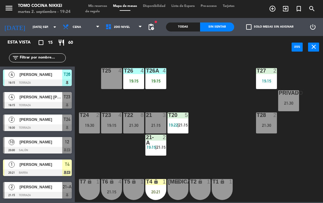
click at [247, 132] on div "T27 2 19:15 T25 4 T26A 4 19:15 T26 4 19:15 Privado 7 21:30 T24 2 19:30 T23 4 19…" at bounding box center [200, 129] width 245 height 144
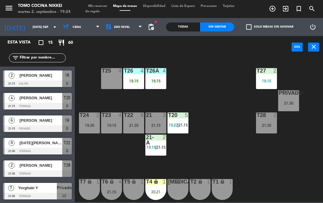
scroll to position [183, 0]
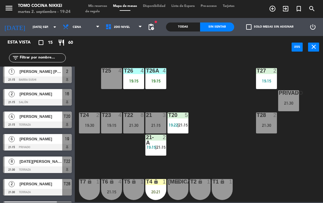
click at [128, 164] on div "T27 2 19:15 T25 4 T26A 4 19:15 T26 4 19:15 Privado 7 21:30 T24 2 19:30 T23 4 19…" at bounding box center [200, 129] width 245 height 144
click at [135, 165] on div "T27 2 19:15 T25 4 T26A 4 19:15 T26 4 19:15 Privado 7 21:30 T24 2 19:30 T23 4 19…" at bounding box center [200, 129] width 245 height 144
click at [133, 167] on div "T27 2 19:15 T25 4 T26A 4 19:15 T26 4 19:15 Privado 7 21:30 T24 2 19:30 T23 4 19…" at bounding box center [200, 129] width 245 height 144
click at [226, 95] on div "T27 2 19:15 T25 4 T26A 4 19:15 T26 4 19:15 Privado 7 21:30 T24 2 19:30 T23 4 19…" at bounding box center [200, 129] width 245 height 144
click at [108, 33] on span "2do Nivel" at bounding box center [124, 26] width 43 height 13
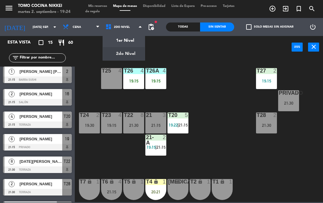
click at [125, 38] on ng-component "menu Tomo Cocina Nikkei martes 2. septiembre - 19:24 Mis reservas Mapa de mesas…" at bounding box center [161, 101] width 323 height 202
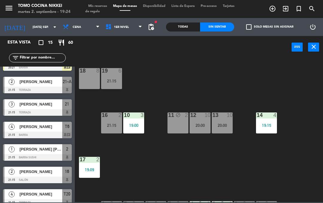
scroll to position [99, 0]
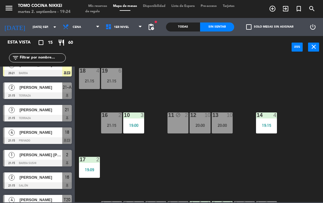
click at [117, 33] on span "1er Nivel" at bounding box center [124, 26] width 43 height 13
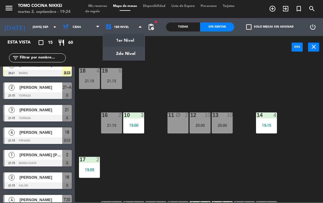
click at [118, 56] on ng-component "menu Tomo Cocina Nikkei martes 2. septiembre - 19:24 Mis reservas Mapa de mesas…" at bounding box center [161, 101] width 323 height 202
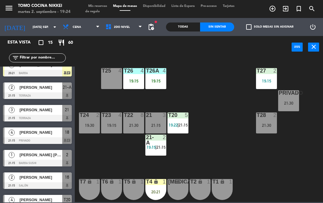
click at [185, 131] on div "T20 5 19:22 | 21:15" at bounding box center [178, 122] width 21 height 21
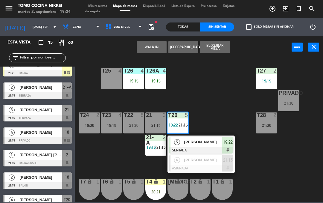
click at [179, 165] on div at bounding box center [201, 168] width 64 height 7
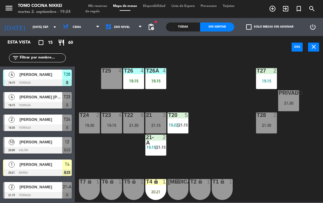
scroll to position [8, 0]
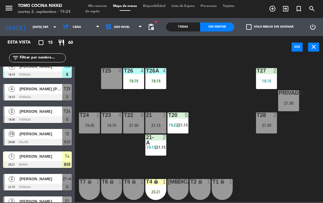
click at [178, 125] on span "|" at bounding box center [178, 124] width 1 height 5
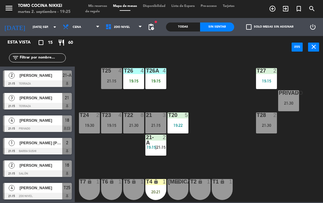
click at [193, 95] on div "T27 2 19:15 T25 4 21:15 T26A 4 19:15 T26 4 19:15 Privado 7 21:30 T24 2 19:30 T2…" at bounding box center [200, 129] width 245 height 144
click at [114, 26] on span "2do Nivel" at bounding box center [122, 26] width 16 height 3
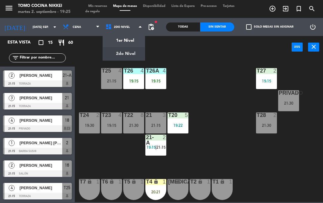
click at [122, 41] on ng-component "menu Tomo Cocina Nikkei martes 2. septiembre - 19:25 Mis reservas Mapa de mesas…" at bounding box center [161, 101] width 323 height 202
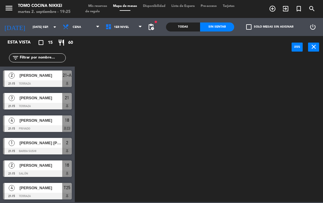
click at [114, 28] on span "1er Nivel" at bounding box center [121, 26] width 15 height 3
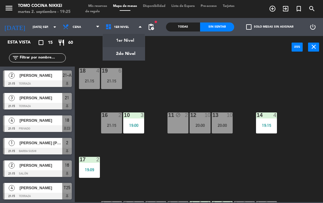
click at [141, 87] on div "18 4 21:15 19 6 21:15 16 2 21:15 10 3 19:00 11 block 2 12 10 20:00 13 10 20:00 …" at bounding box center [200, 129] width 245 height 144
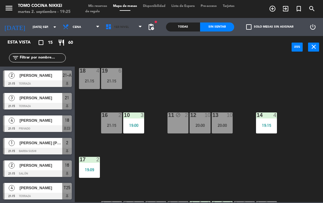
click at [111, 33] on span "1er Nivel" at bounding box center [124, 26] width 43 height 13
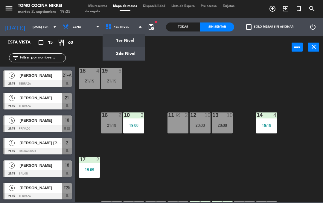
click at [126, 56] on ng-component "menu Tomo Cocina Nikkei martes 2. septiembre - 19:25 Mis reservas Mapa de mesas…" at bounding box center [161, 101] width 323 height 202
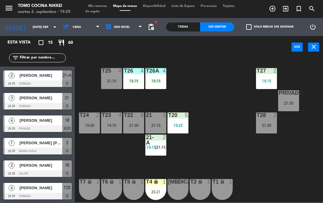
click at [259, 147] on div "T27 2 19:15 T25 4 21:15 T26A 4 19:15 T26 4 19:15 Privado 7 21:30 T24 2 19:30 T2…" at bounding box center [200, 129] width 245 height 144
click at [107, 28] on icon at bounding box center [109, 27] width 9 height 7
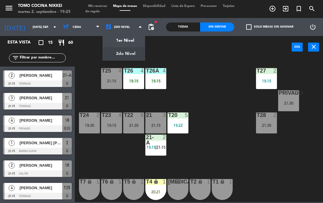
click at [260, 158] on div "T27 2 19:15 T25 4 21:15 T26A 4 19:15 T26 4 19:15 Privado 7 21:30 T24 2 19:30 T2…" at bounding box center [200, 129] width 245 height 144
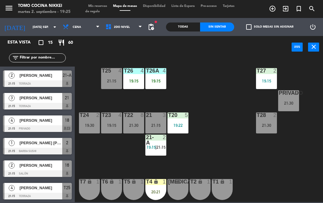
click at [184, 59] on div "T27 2 19:15 T25 4 21:15 T26A 4 19:15 T26 4 19:15 Privado 7 21:30 T24 2 19:30 T2…" at bounding box center [200, 129] width 245 height 144
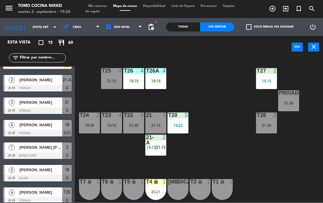
click at [211, 31] on div "Sin sentar" at bounding box center [217, 26] width 34 height 9
click at [86, 125] on div "19:30" at bounding box center [89, 125] width 21 height 4
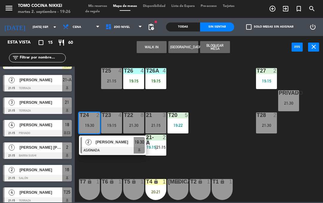
click at [125, 144] on span "[PERSON_NAME]" at bounding box center [115, 142] width 38 height 6
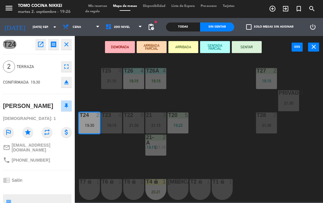
click at [249, 51] on button "SENTAR" at bounding box center [247, 47] width 30 height 12
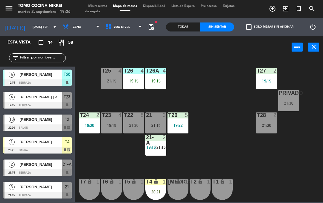
click at [84, 121] on div "T24 2 19:30" at bounding box center [89, 122] width 21 height 21
click at [208, 91] on div "T27 2 19:15 T25 4 21:15 T26A 4 19:15 T26 4 19:15 Privado 7 21:30 T24 2 19:30 T2…" at bounding box center [200, 129] width 245 height 144
click at [106, 7] on span "Mis reservas" at bounding box center [97, 5] width 25 height 3
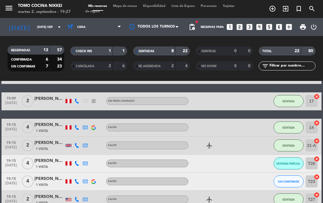
scroll to position [119, 0]
